Goal: Transaction & Acquisition: Purchase product/service

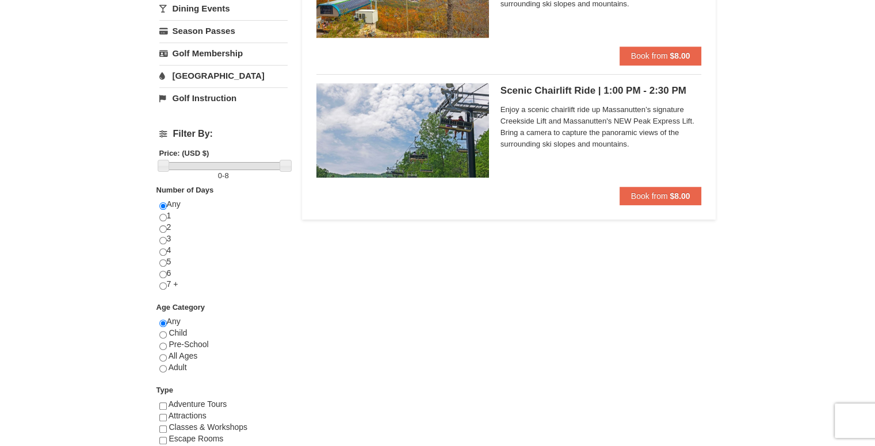
scroll to position [173, 0]
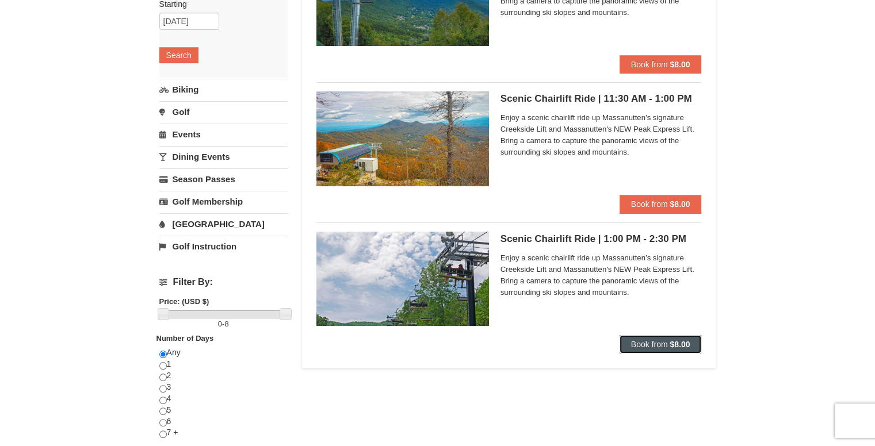
click at [665, 341] on span "Book from" at bounding box center [649, 344] width 37 height 9
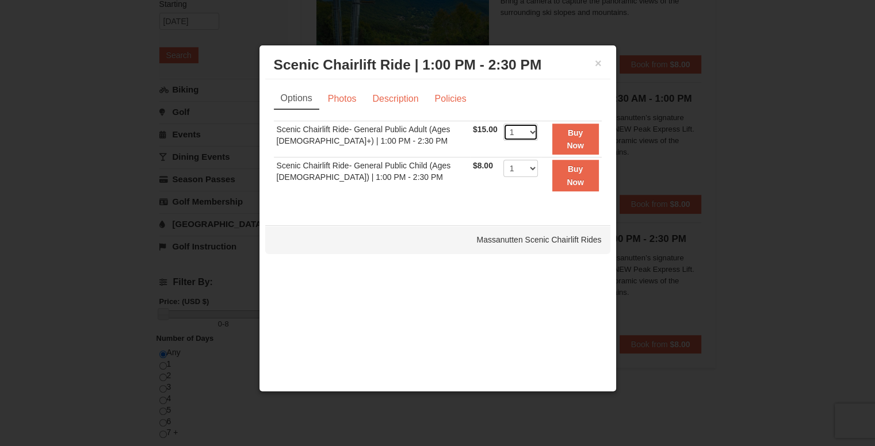
click at [526, 132] on select "1 2 3 4 5 6 7 8 9 10 11 12 13 14 15 16 17 18 19 20 21 22" at bounding box center [520, 132] width 35 height 17
click at [338, 100] on link "Photos" at bounding box center [342, 99] width 44 height 22
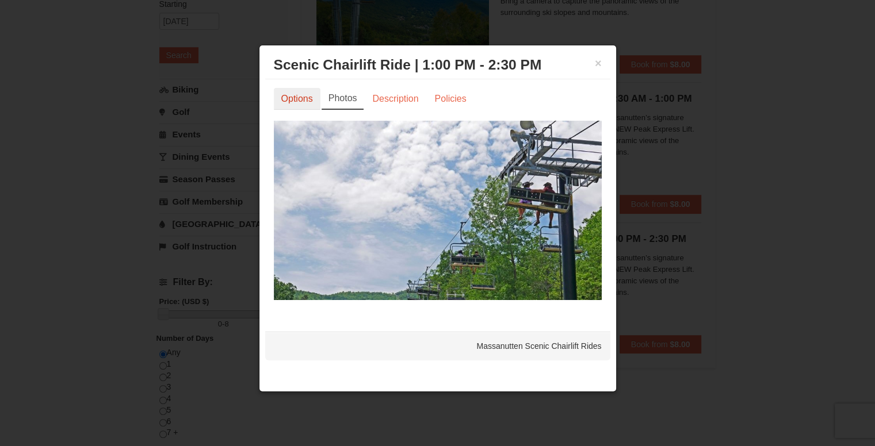
click at [299, 96] on link "Options" at bounding box center [297, 99] width 47 height 22
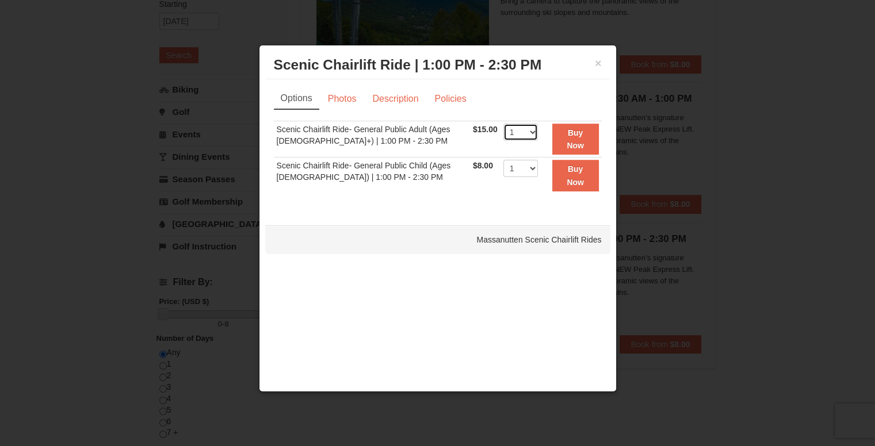
click at [507, 127] on select "1 2 3 4 5 6 7 8 9 10 11 12 13 14 15 16 17 18 19 20 21 22" at bounding box center [520, 132] width 35 height 17
select select "2"
click at [503, 124] on select "1 2 3 4 5 6 7 8 9 10 11 12 13 14 15 16 17 18 19 20 21 22" at bounding box center [520, 132] width 35 height 17
click at [580, 140] on strong "Buy Now" at bounding box center [575, 139] width 17 height 22
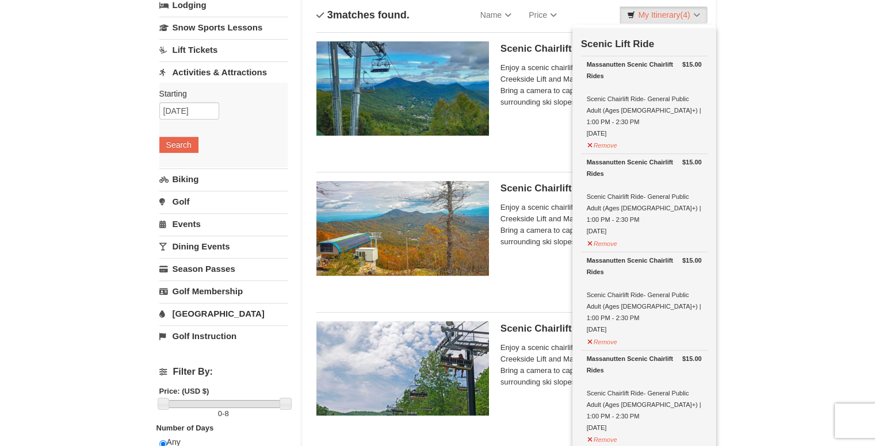
scroll to position [118, 0]
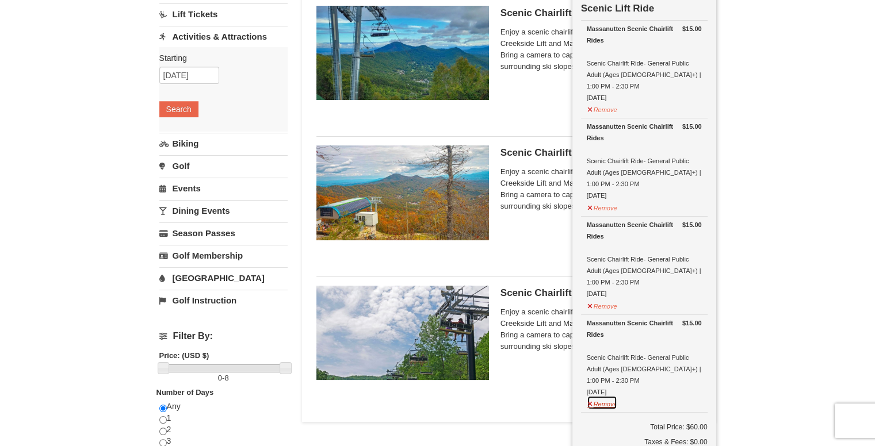
click at [598, 396] on button "Remove" at bounding box center [602, 403] width 31 height 14
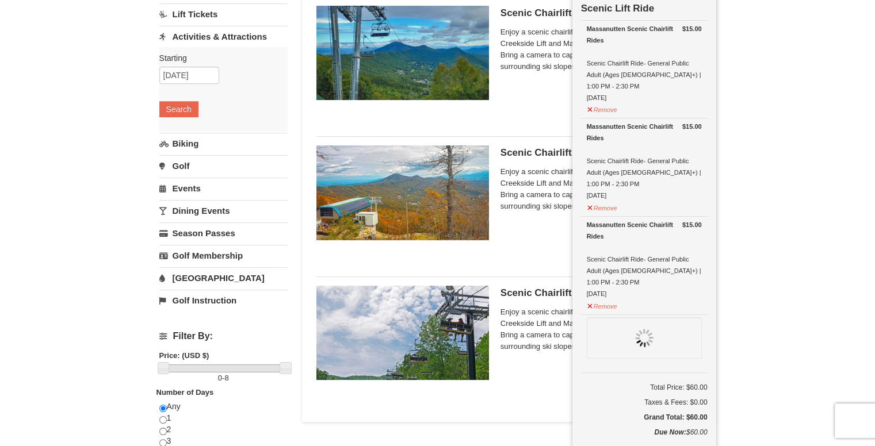
click at [598, 373] on td "Total Price: $60.00 Taxes & Fees: $0.00 Grand Total: $60.00" at bounding box center [644, 400] width 127 height 54
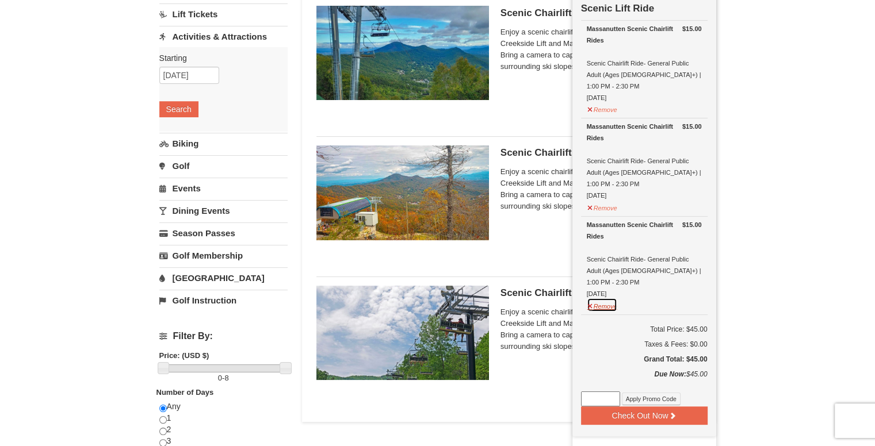
click at [606, 298] on button "Remove" at bounding box center [602, 305] width 31 height 14
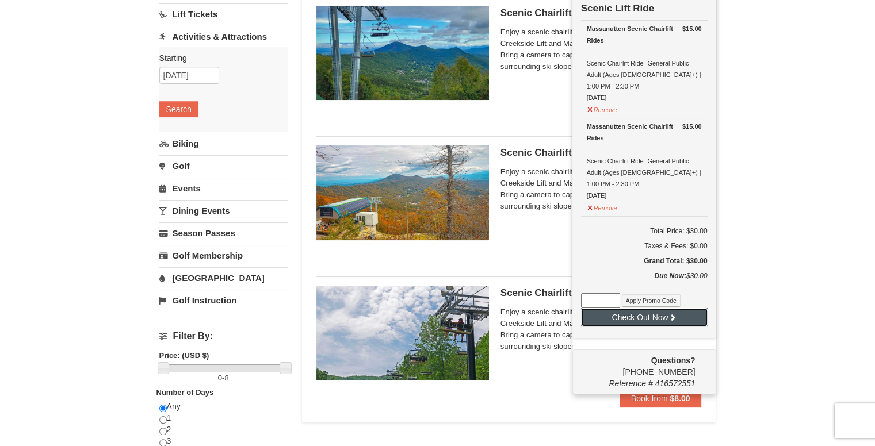
click at [641, 308] on button "Check Out Now" at bounding box center [644, 317] width 127 height 18
